Goal: Check status

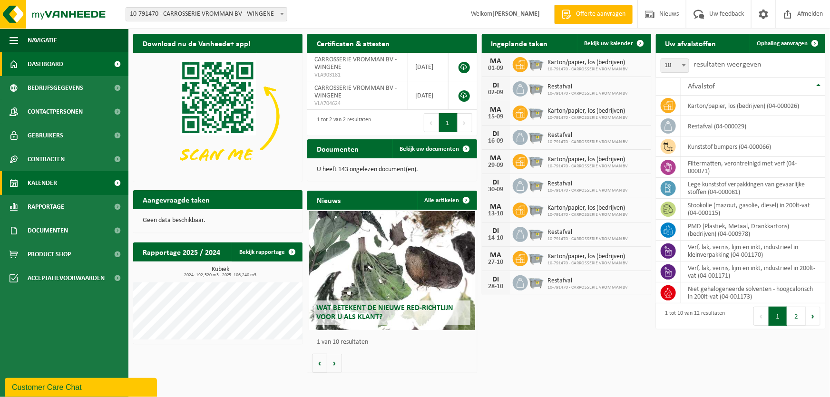
click at [44, 186] on span "Kalender" at bounding box center [42, 183] width 29 height 24
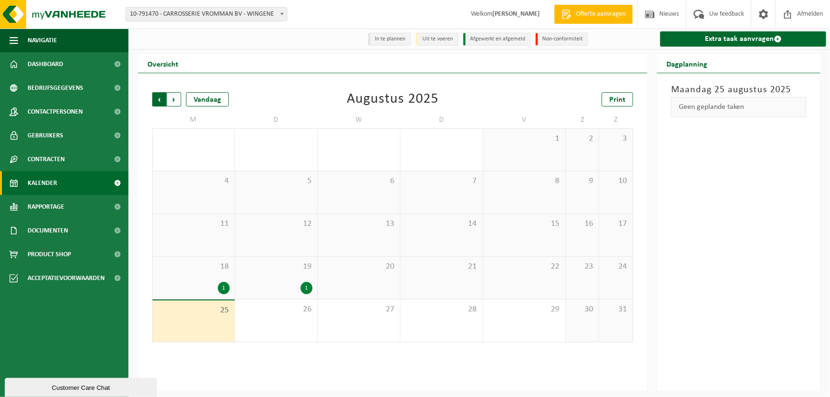
click at [173, 102] on span "Volgende" at bounding box center [174, 99] width 14 height 14
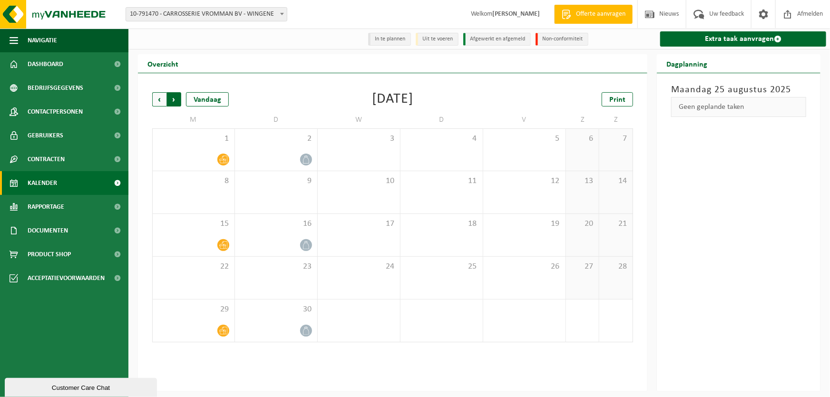
click at [158, 97] on span "Vorige" at bounding box center [159, 99] width 14 height 14
